Goal: Information Seeking & Learning: Learn about a topic

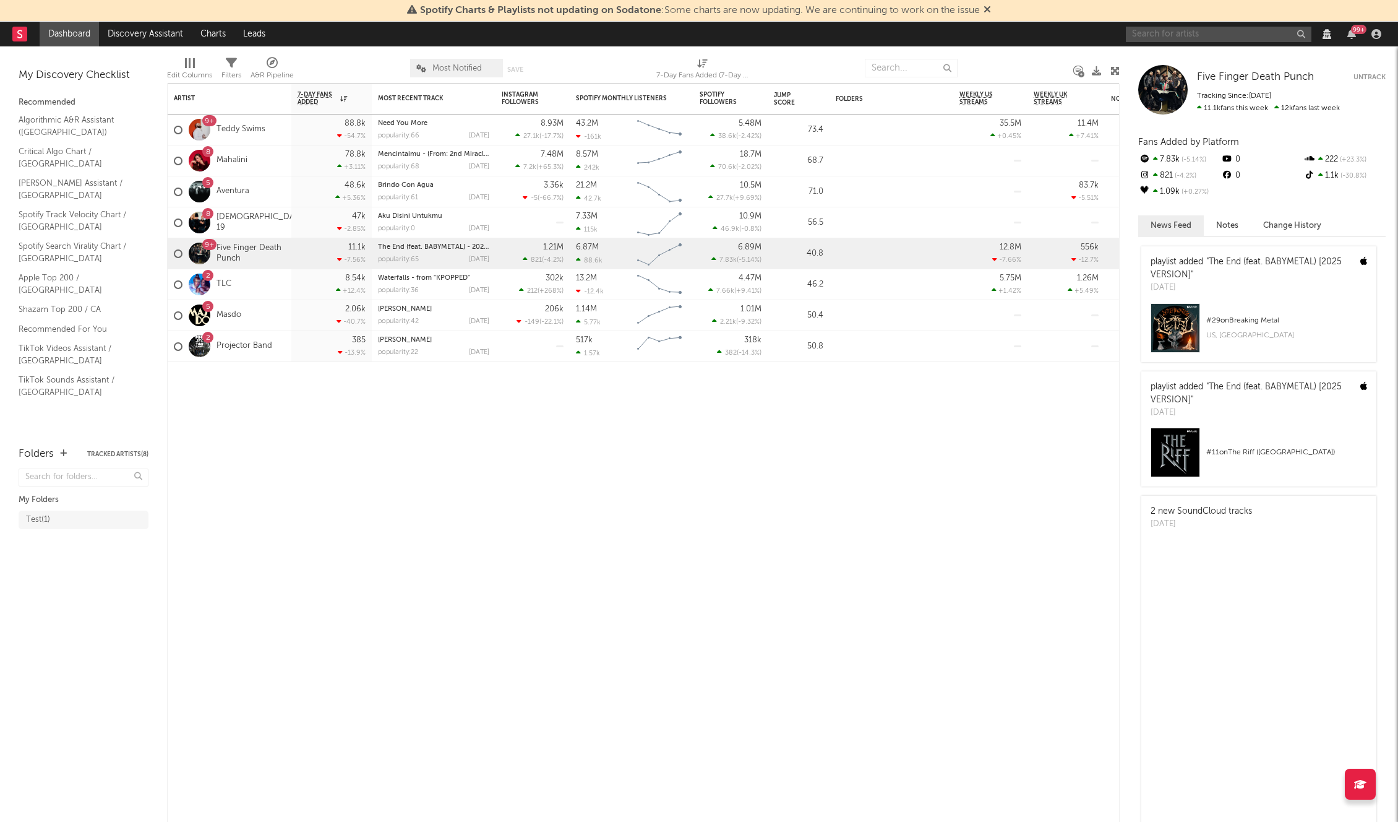
click at [1196, 35] on input "text" at bounding box center [1219, 34] width 186 height 15
type input "[PERSON_NAME]"
click at [1217, 58] on div "[PERSON_NAME]" at bounding box center [1238, 58] width 136 height 15
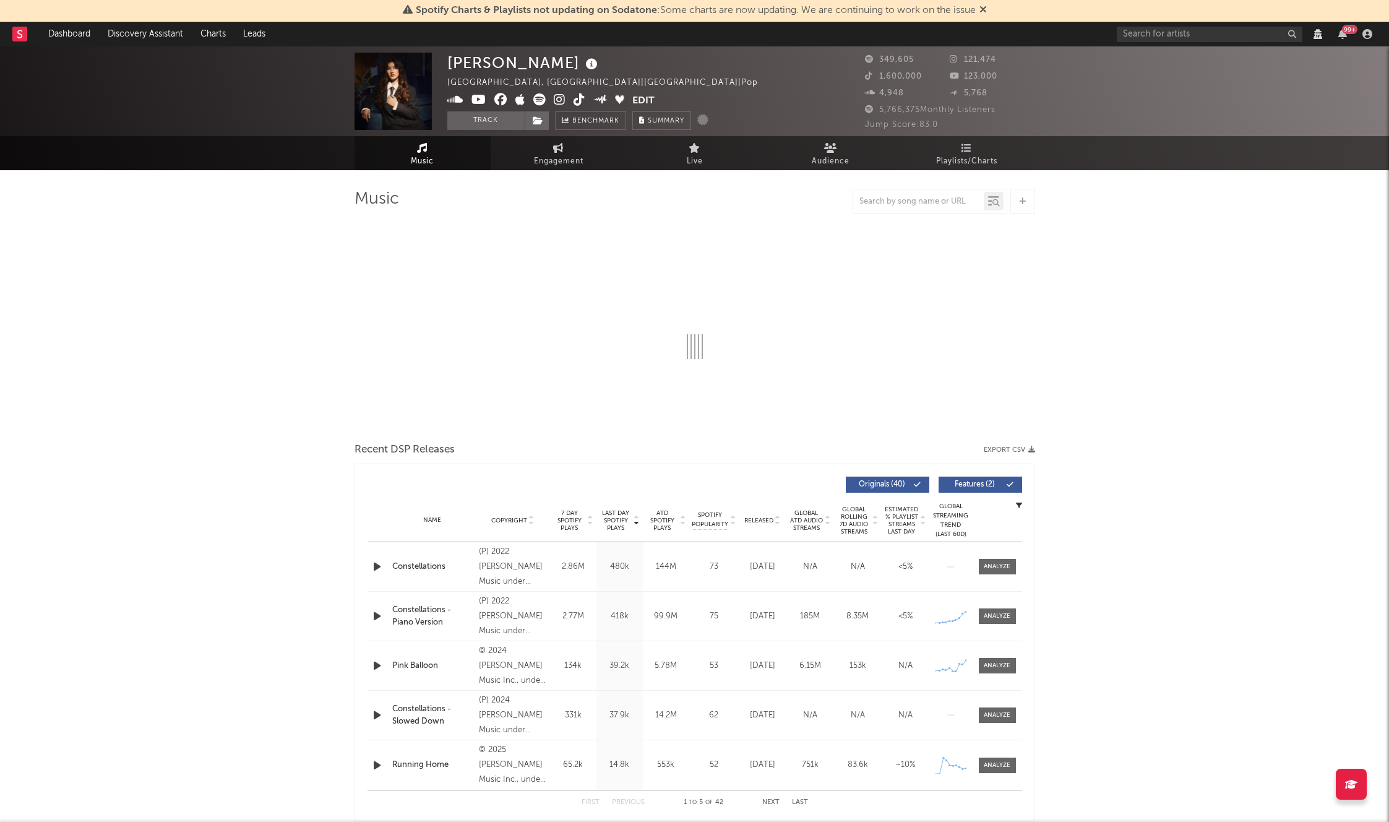
select select "View all"
select select "6m"
select select "View all"
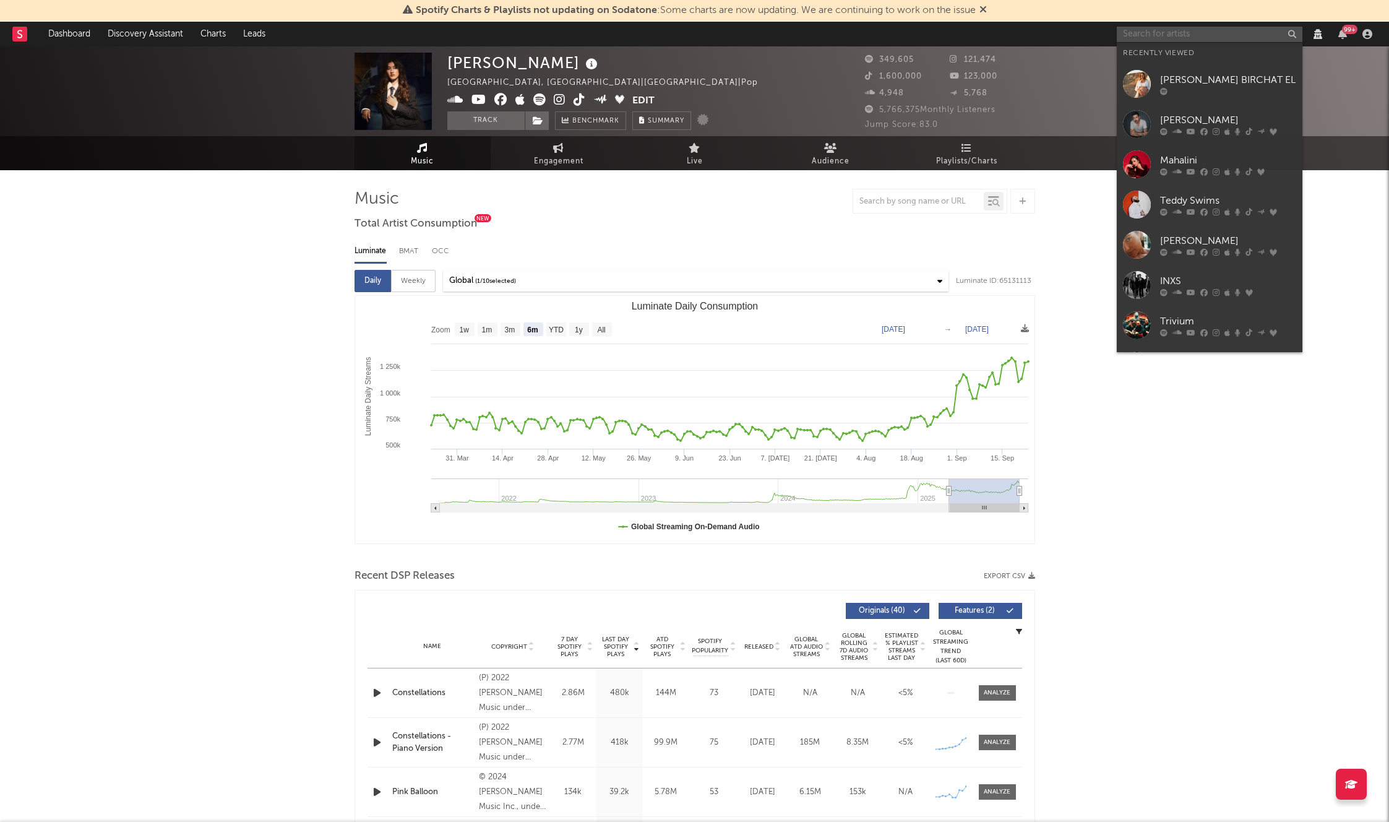
click at [1161, 31] on input "text" at bounding box center [1210, 34] width 186 height 15
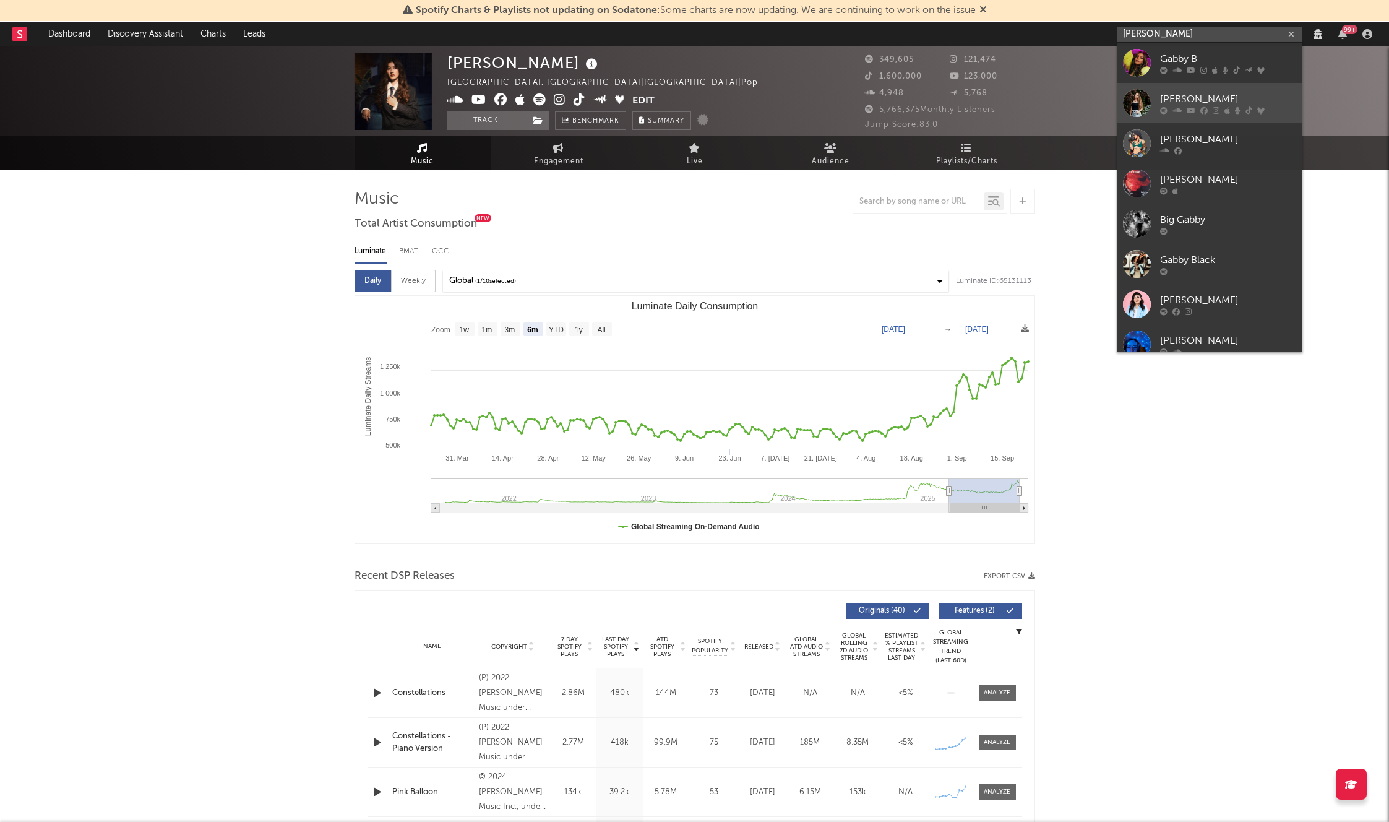
type input "[PERSON_NAME]"
click at [1215, 98] on div "[PERSON_NAME]" at bounding box center [1228, 99] width 136 height 15
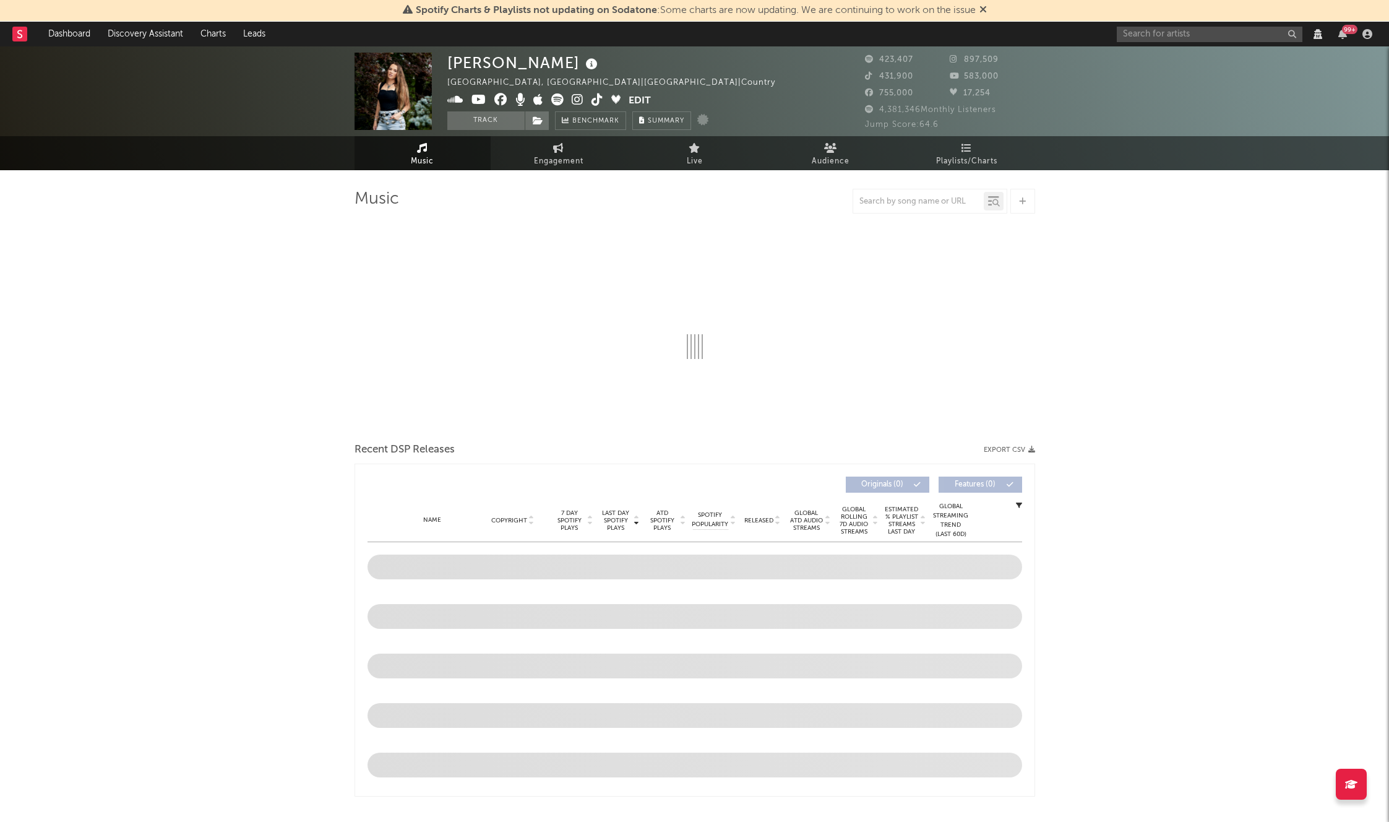
select select "View all"
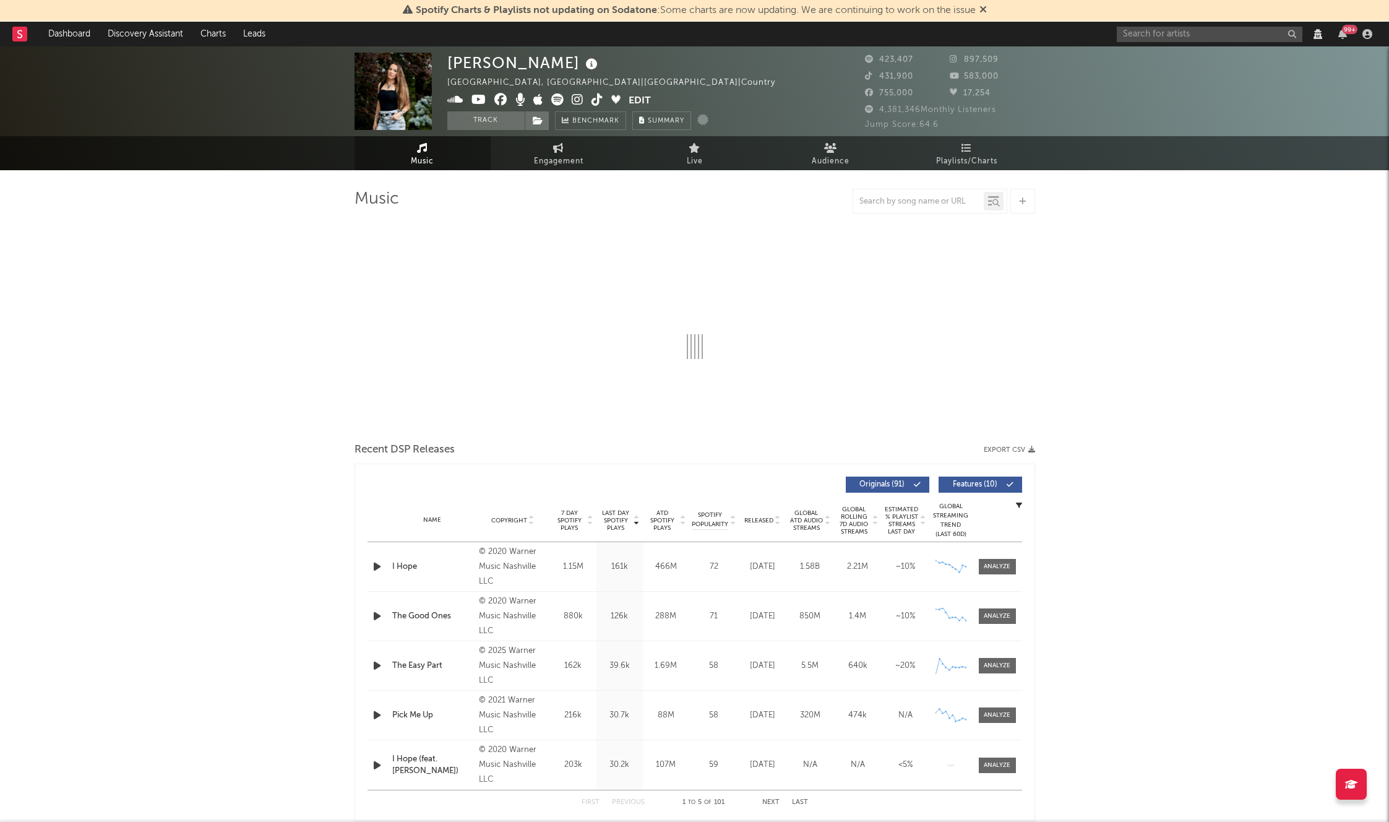
select select "6m"
select select "View all"
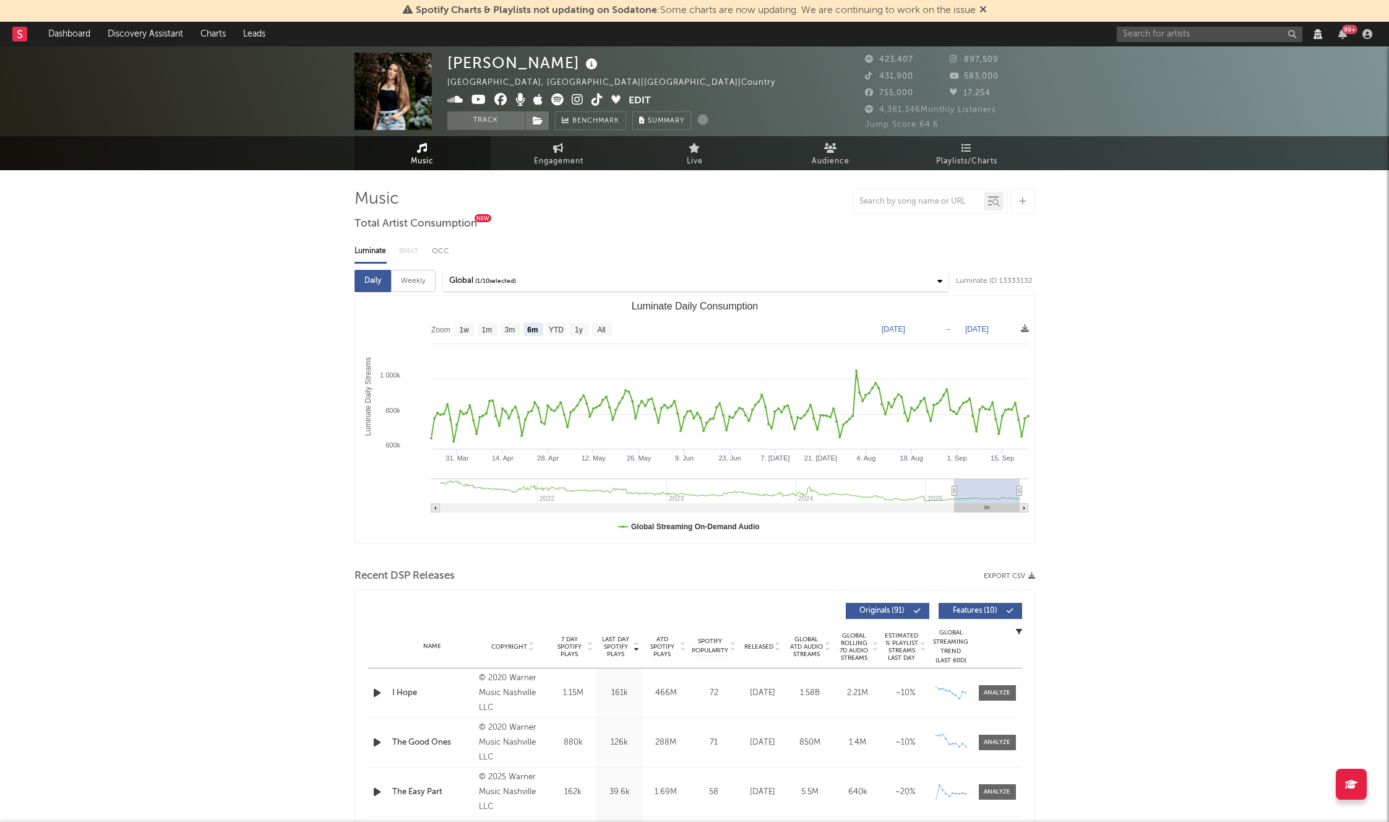
select select "View all"
select select "6m"
